Goal: Navigation & Orientation: Go to known website

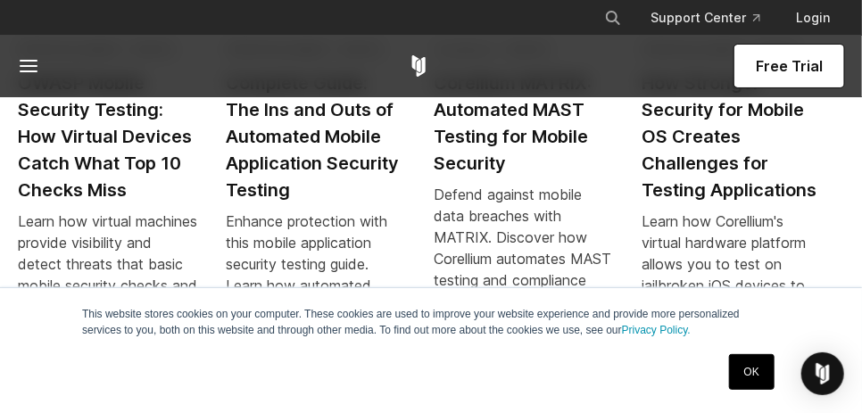
scroll to position [3509, 0]
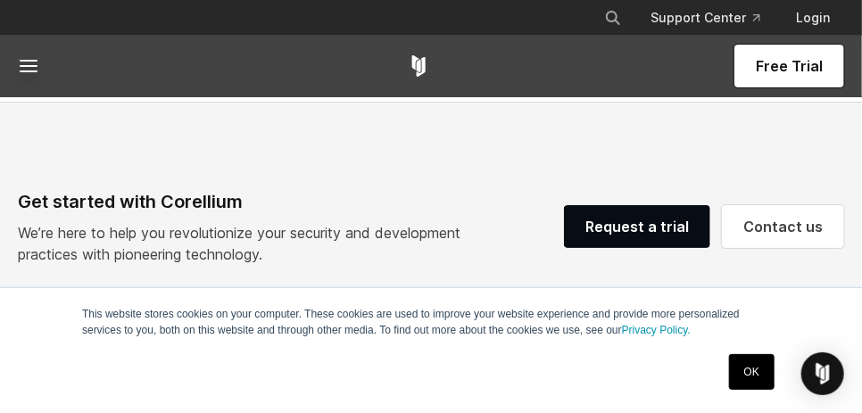
scroll to position [4002, 0]
